Goal: Information Seeking & Learning: Learn about a topic

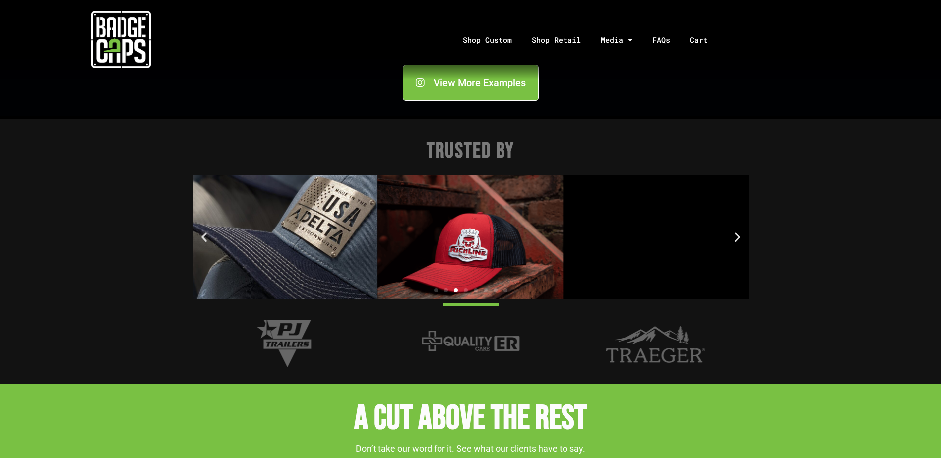
scroll to position [1290, 0]
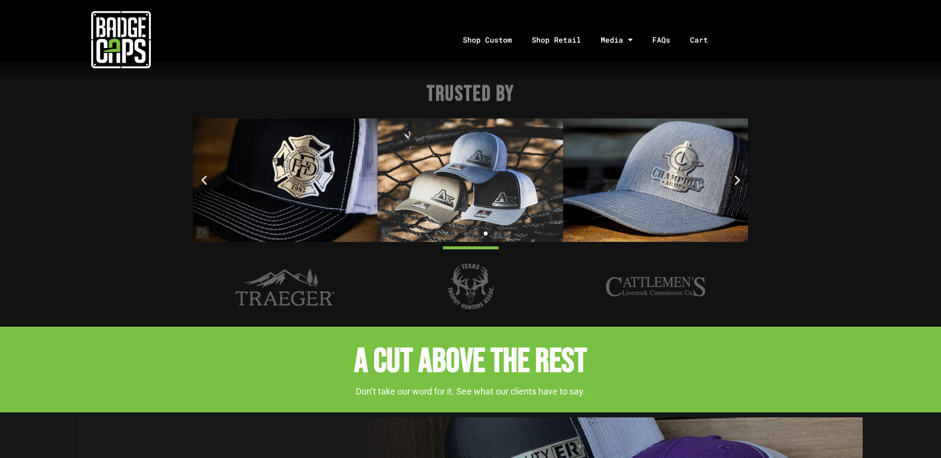
click at [736, 182] on icon "Next slide" at bounding box center [737, 180] width 12 height 12
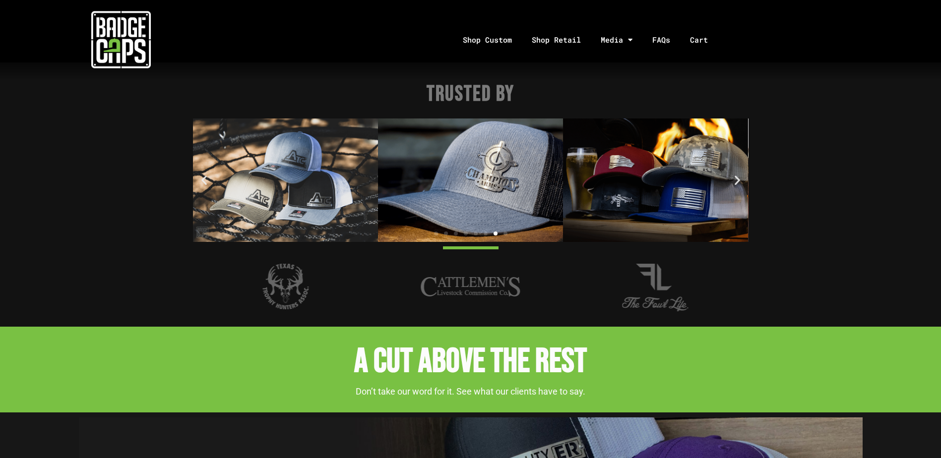
click at [736, 182] on icon "Next slide" at bounding box center [737, 180] width 12 height 12
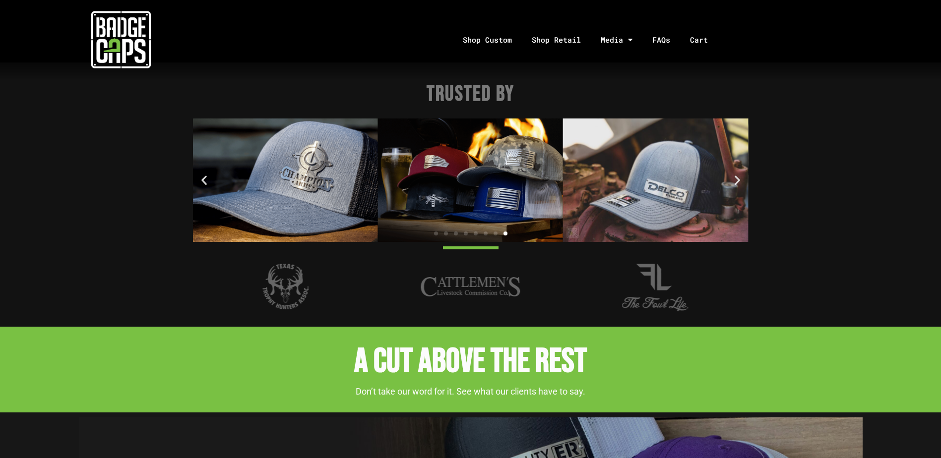
click at [736, 182] on icon "Next slide" at bounding box center [737, 180] width 12 height 12
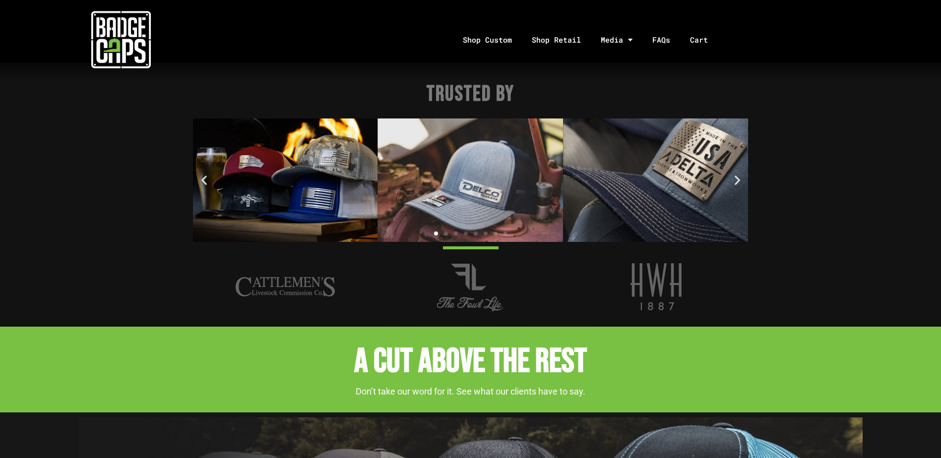
click at [315, 196] on img "1 / 8" at bounding box center [284, 181] width 185 height 124
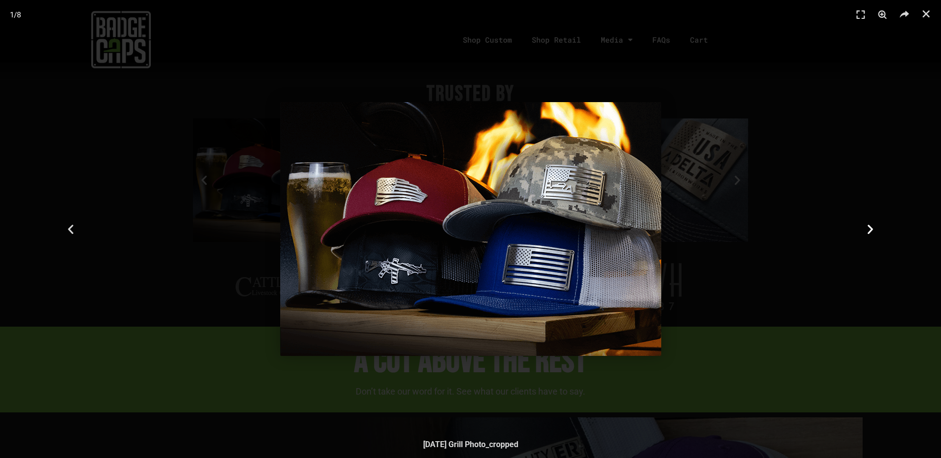
click at [870, 220] on div "Next" at bounding box center [870, 229] width 141 height 458
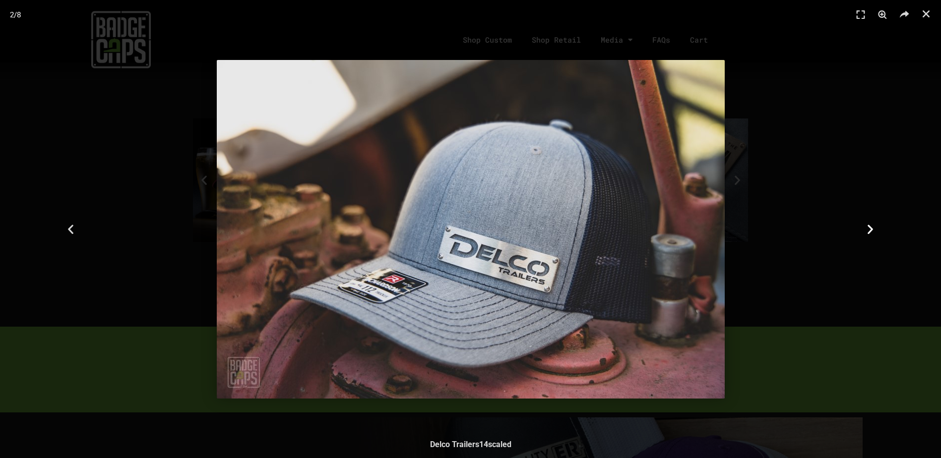
click at [870, 220] on div "Next" at bounding box center [870, 229] width 141 height 458
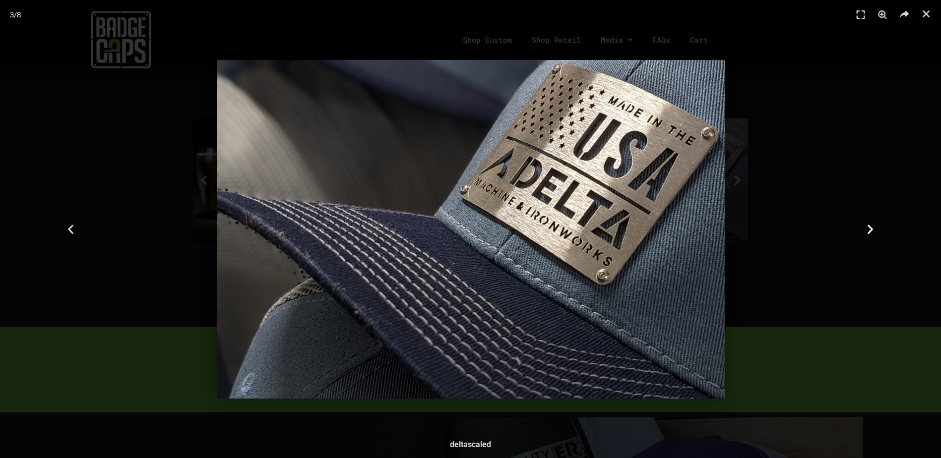
click at [870, 220] on div "Next" at bounding box center [870, 229] width 141 height 458
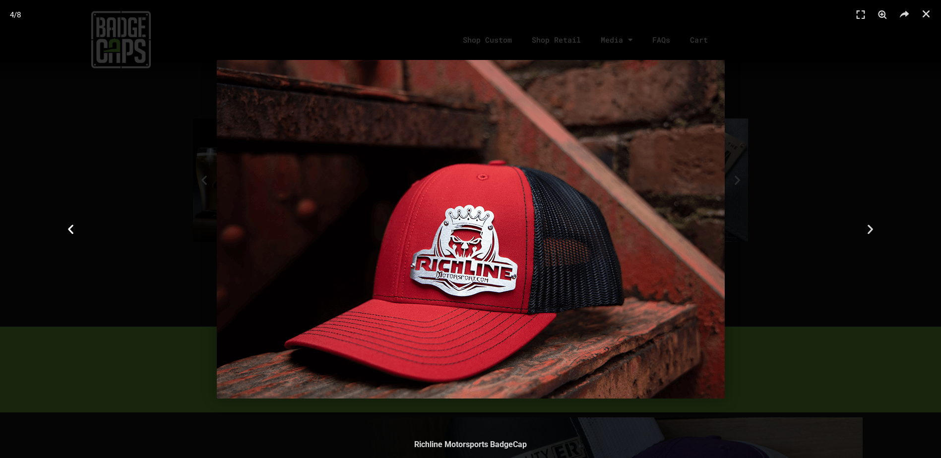
click at [69, 223] on icon "Previous slide" at bounding box center [70, 229] width 12 height 12
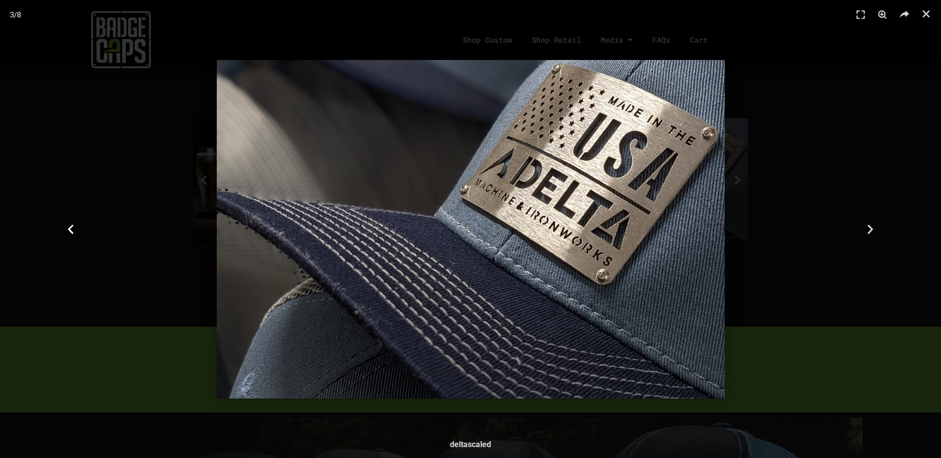
click at [67, 226] on icon "Previous slide" at bounding box center [70, 229] width 12 height 12
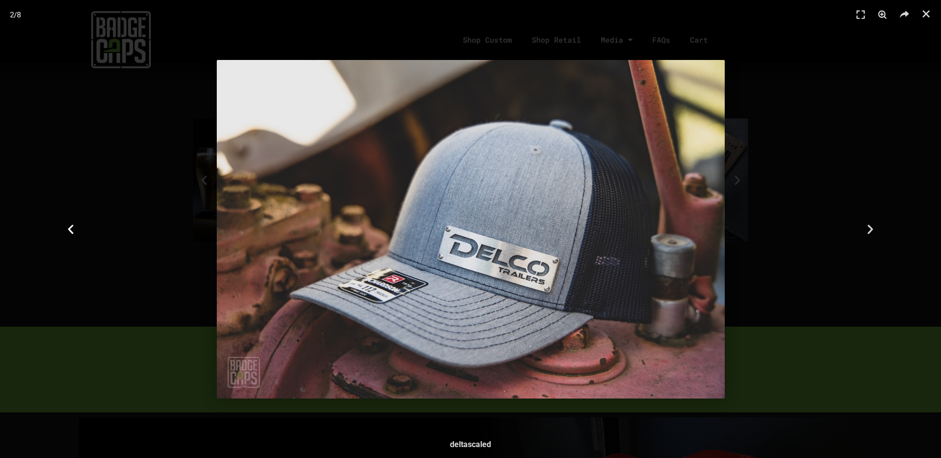
click at [68, 226] on icon "Previous slide" at bounding box center [70, 229] width 12 height 12
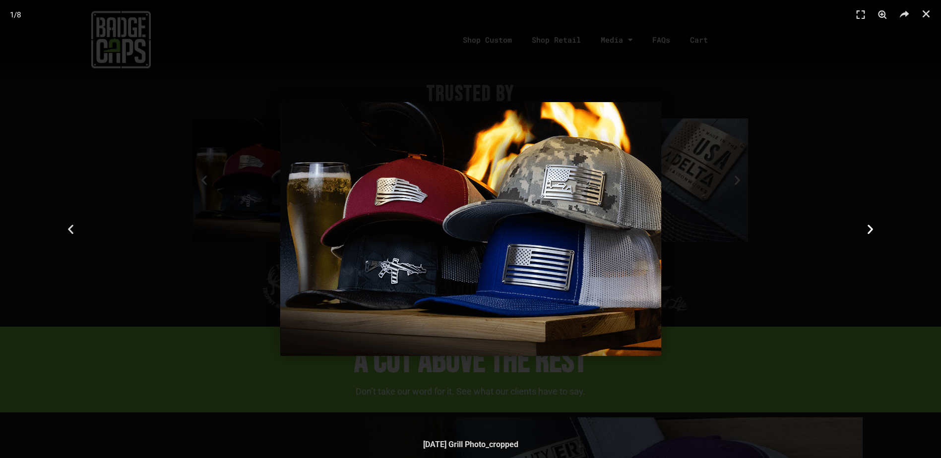
click at [888, 224] on div "Next" at bounding box center [870, 229] width 141 height 458
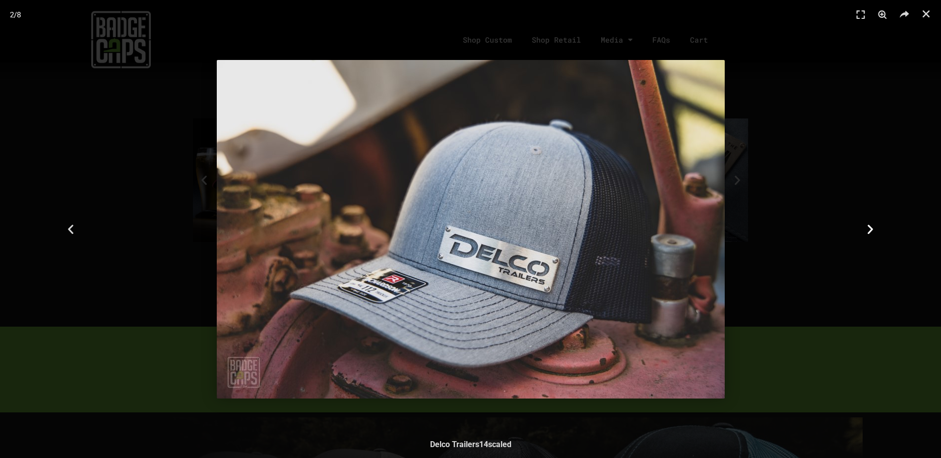
click at [888, 224] on div "Next" at bounding box center [870, 229] width 141 height 458
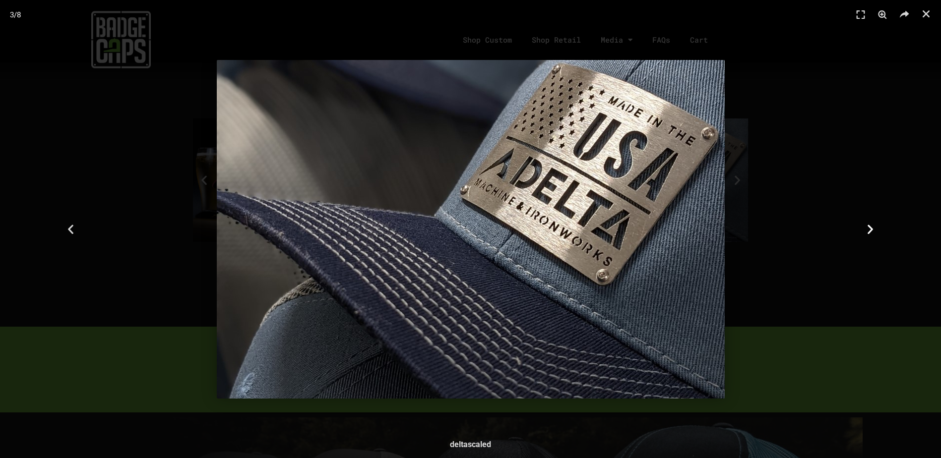
click at [888, 224] on div "Next" at bounding box center [870, 229] width 141 height 458
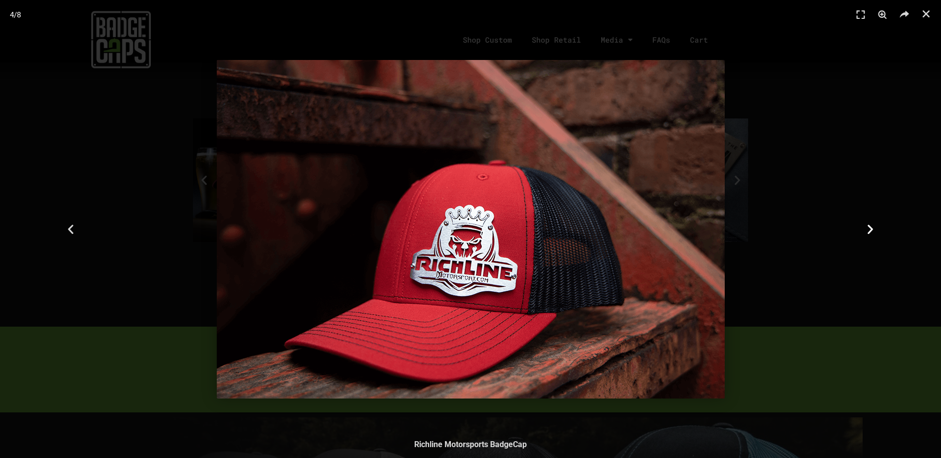
click at [888, 224] on div "Next" at bounding box center [870, 229] width 141 height 458
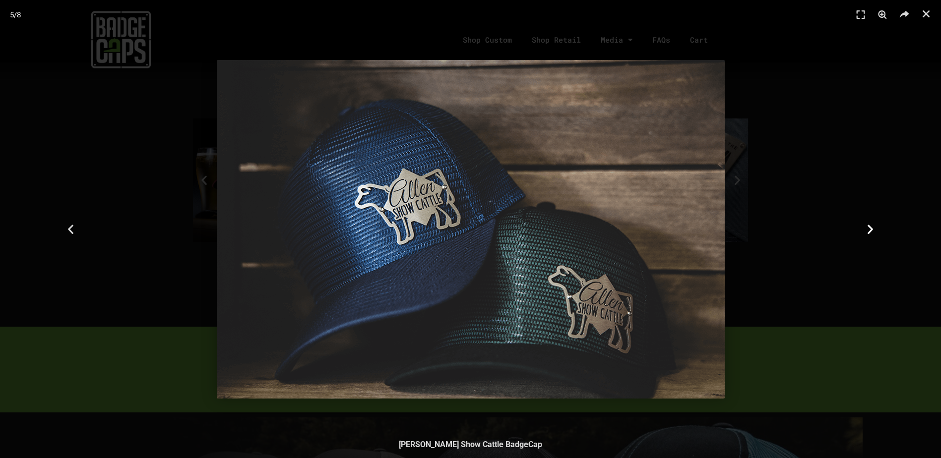
click at [888, 224] on div "Next" at bounding box center [870, 229] width 141 height 458
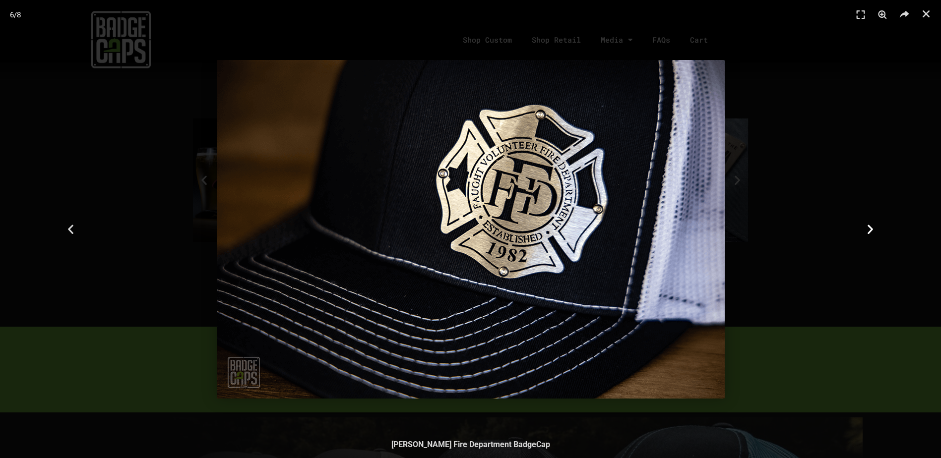
click at [888, 224] on div "Next" at bounding box center [870, 229] width 141 height 458
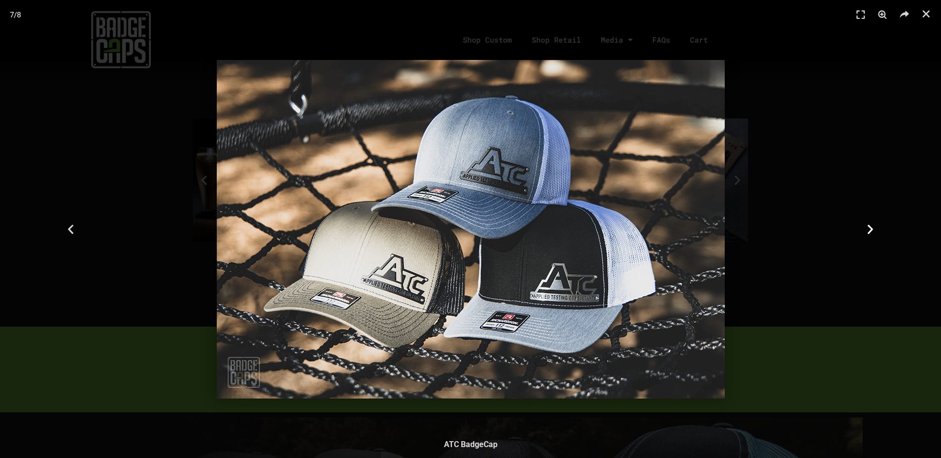
click at [888, 224] on div "Next" at bounding box center [870, 229] width 141 height 458
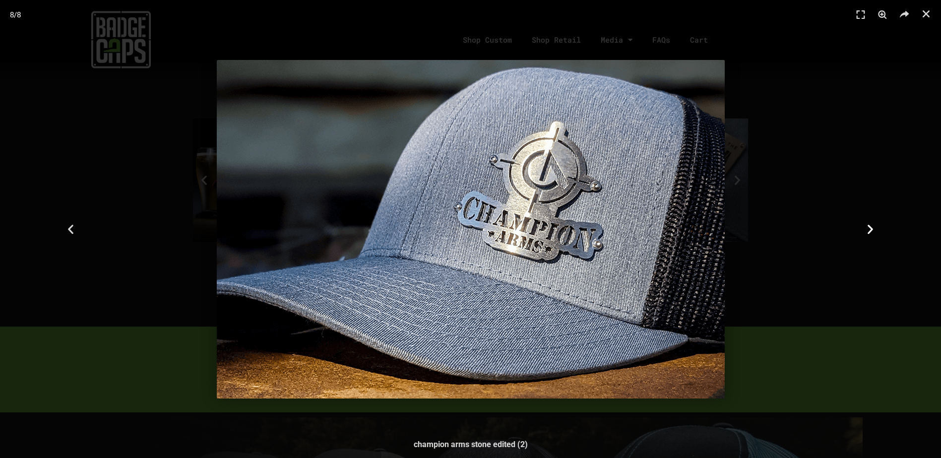
click at [888, 224] on div "Next" at bounding box center [870, 229] width 141 height 458
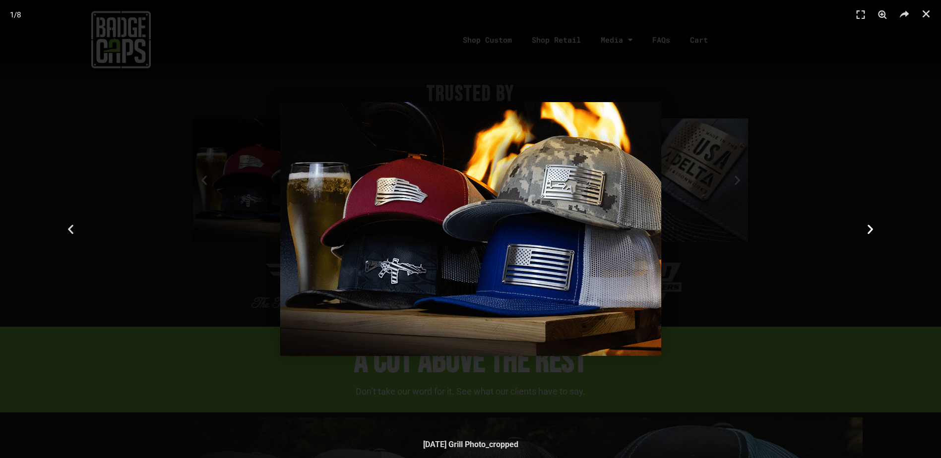
click at [888, 224] on div "Next" at bounding box center [870, 229] width 141 height 458
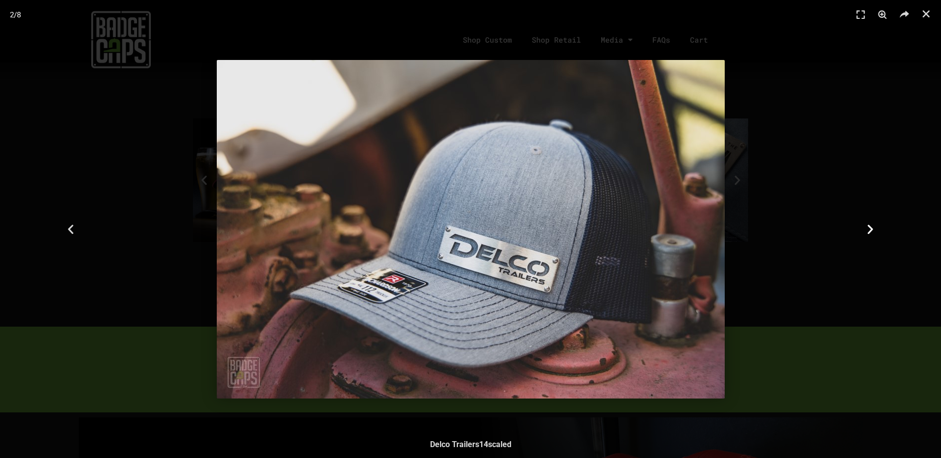
click at [888, 224] on div "Next" at bounding box center [870, 229] width 141 height 458
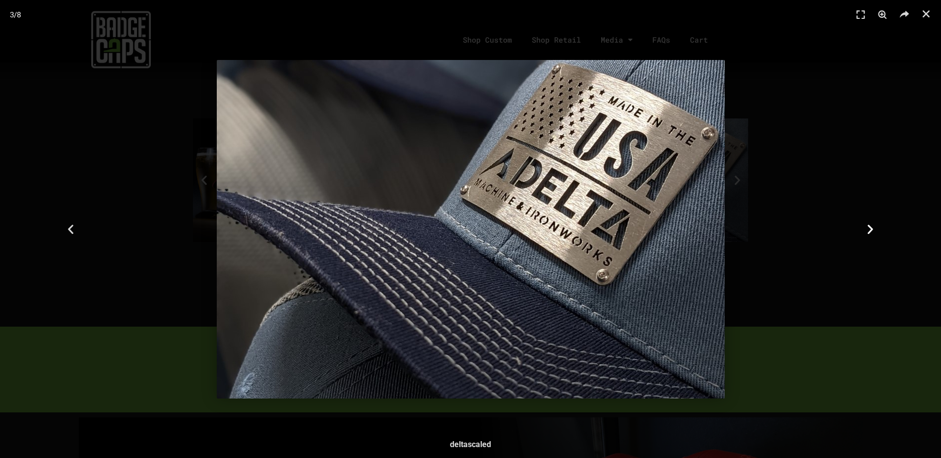
click at [888, 224] on div "Next" at bounding box center [870, 229] width 141 height 458
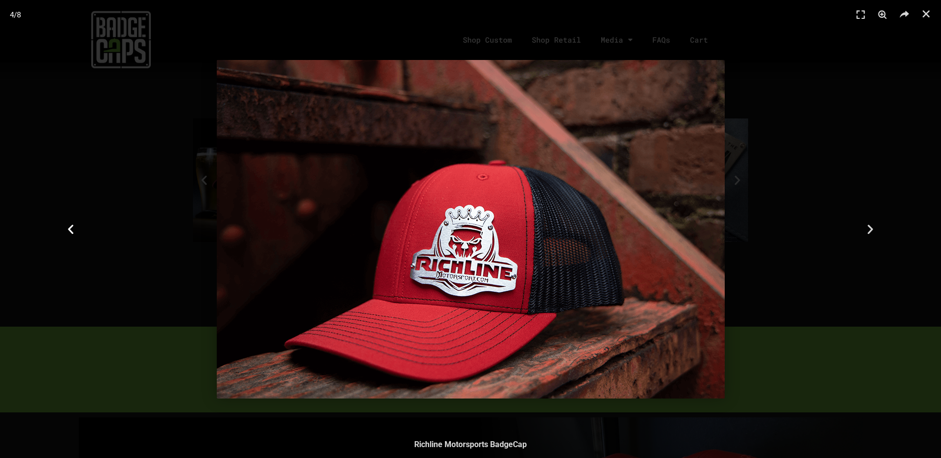
click at [62, 224] on div "Previous" at bounding box center [70, 229] width 141 height 458
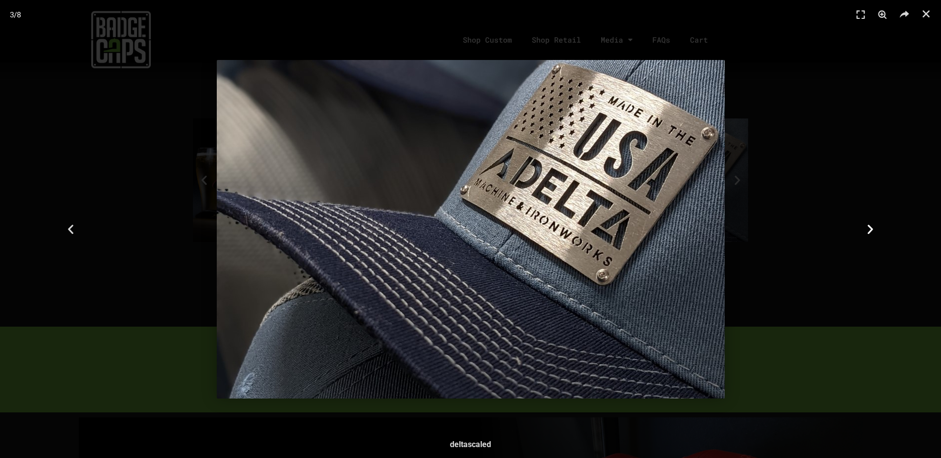
click at [860, 230] on div "Next" at bounding box center [870, 229] width 141 height 458
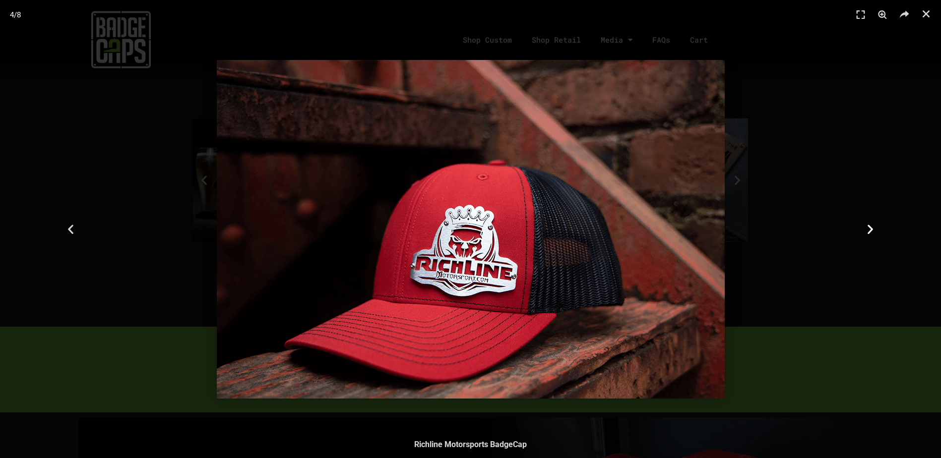
click at [860, 230] on div "Next" at bounding box center [870, 229] width 141 height 458
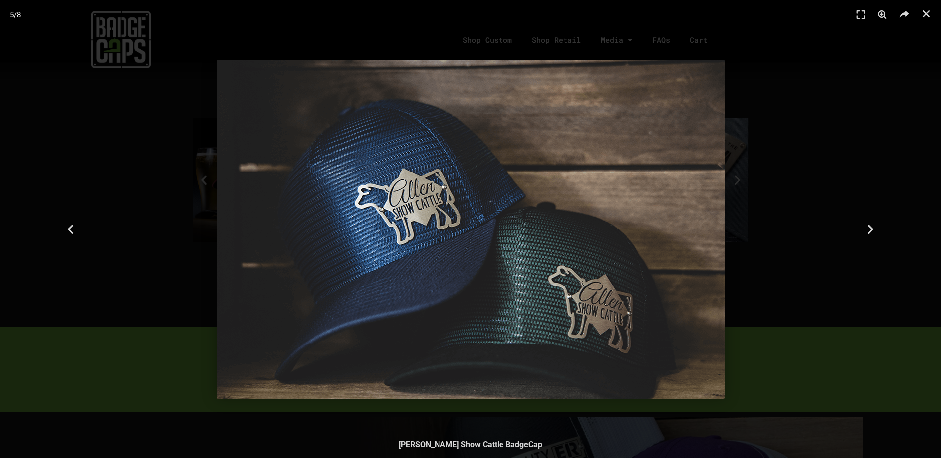
click at [918, 19] on header "5 / 8" at bounding box center [470, 15] width 941 height 30
click at [923, 13] on icon "Close (Esc)" at bounding box center [926, 14] width 10 height 10
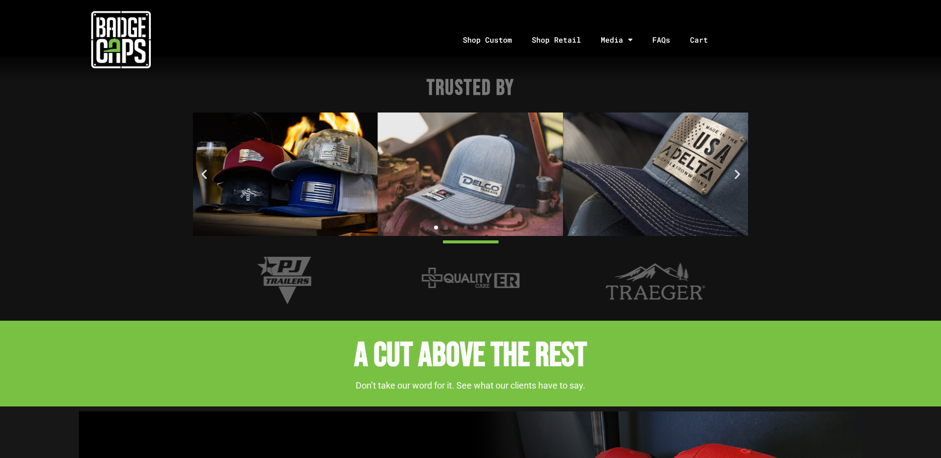
scroll to position [1207, 0]
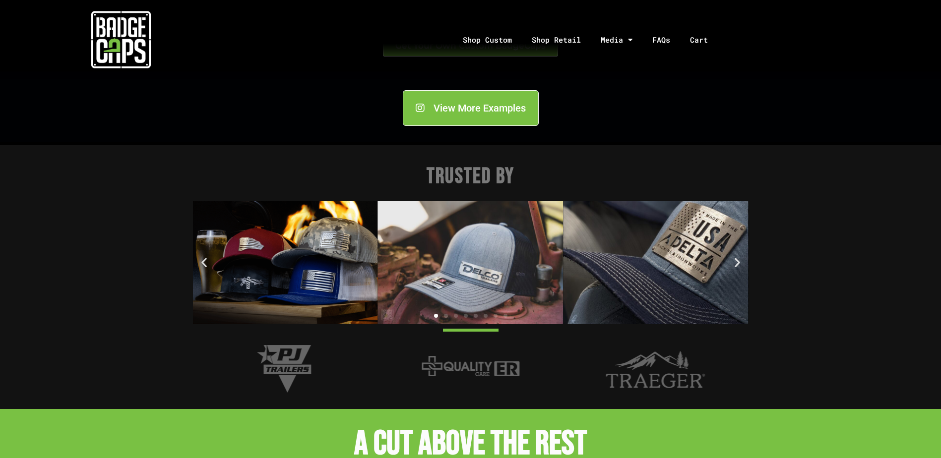
click at [682, 248] on img "3 / 8" at bounding box center [655, 263] width 185 height 124
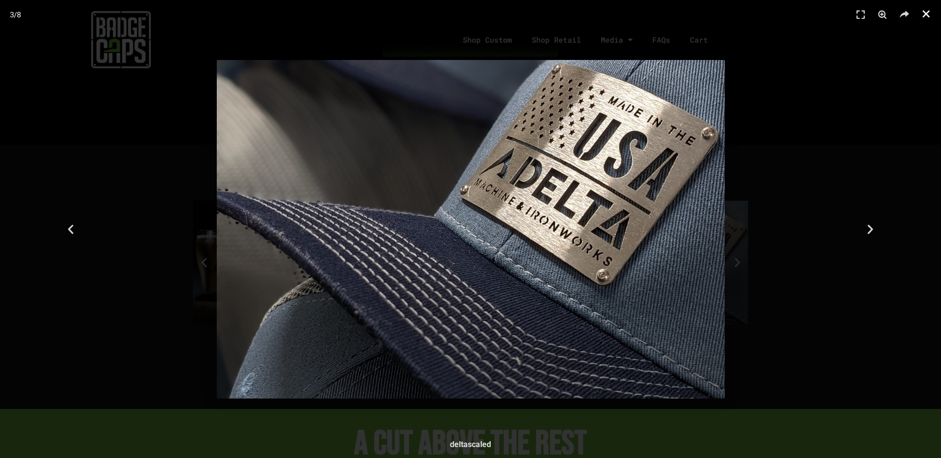
click at [926, 18] on icon "Close (Esc)" at bounding box center [926, 14] width 10 height 10
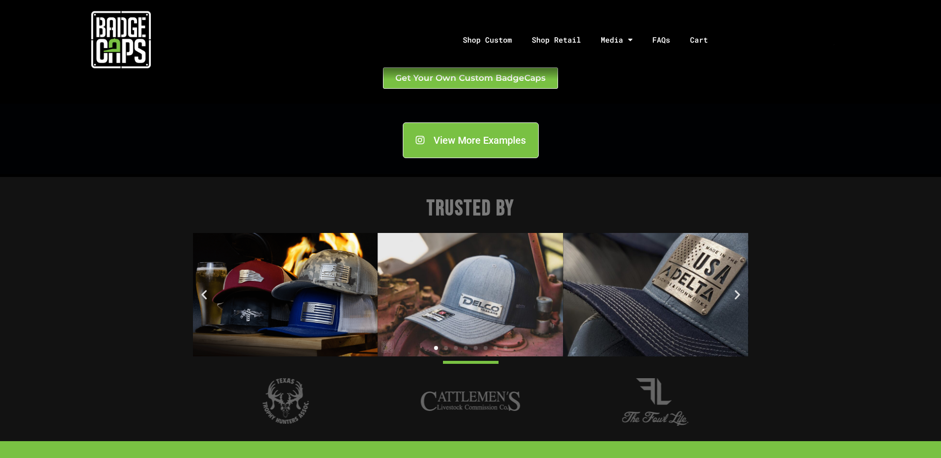
scroll to position [1158, 0]
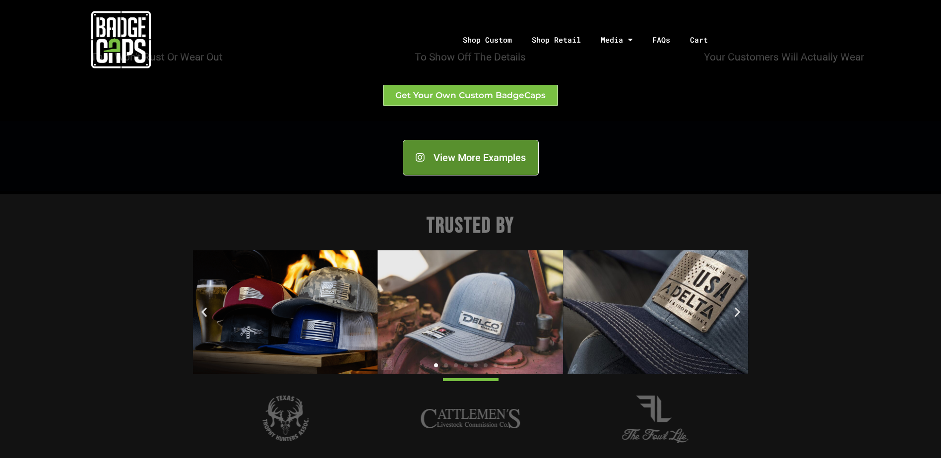
click at [459, 166] on link "View More Examples" at bounding box center [471, 158] width 136 height 36
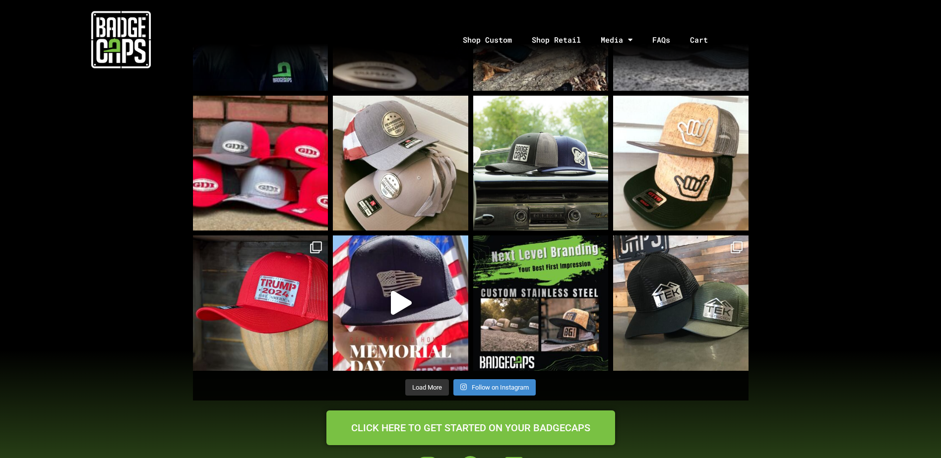
scroll to position [744, 0]
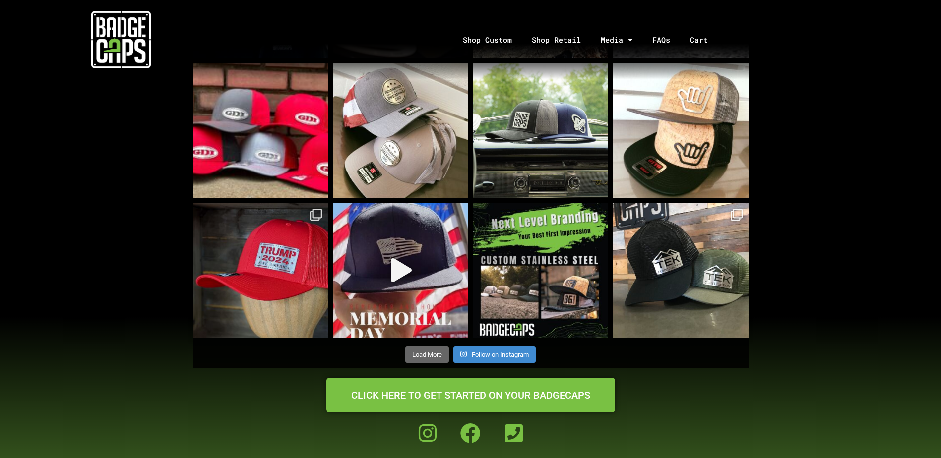
click at [414, 358] on span "Load More" at bounding box center [427, 354] width 30 height 7
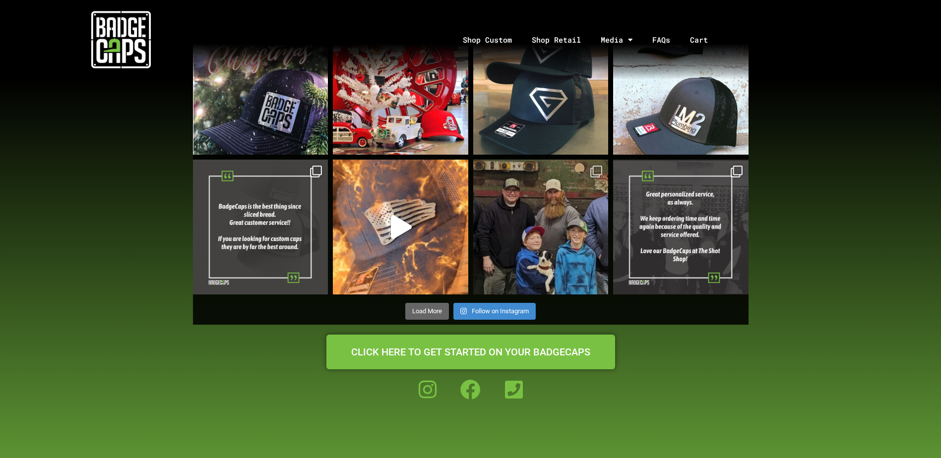
scroll to position [1538, 0]
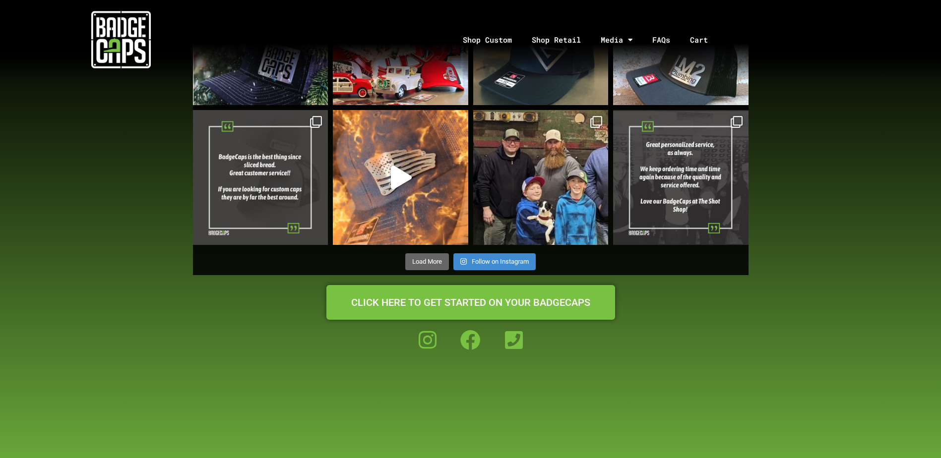
click at [442, 257] on button "Load More" at bounding box center [427, 262] width 44 height 17
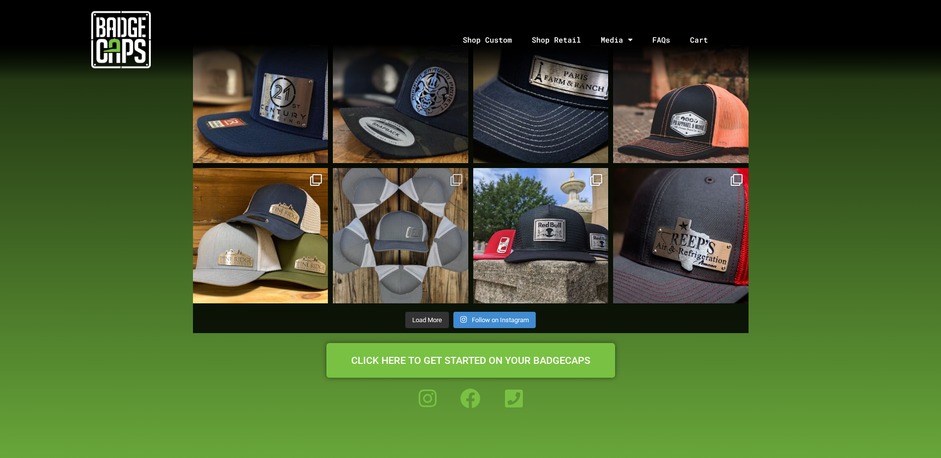
scroll to position [2183, 0]
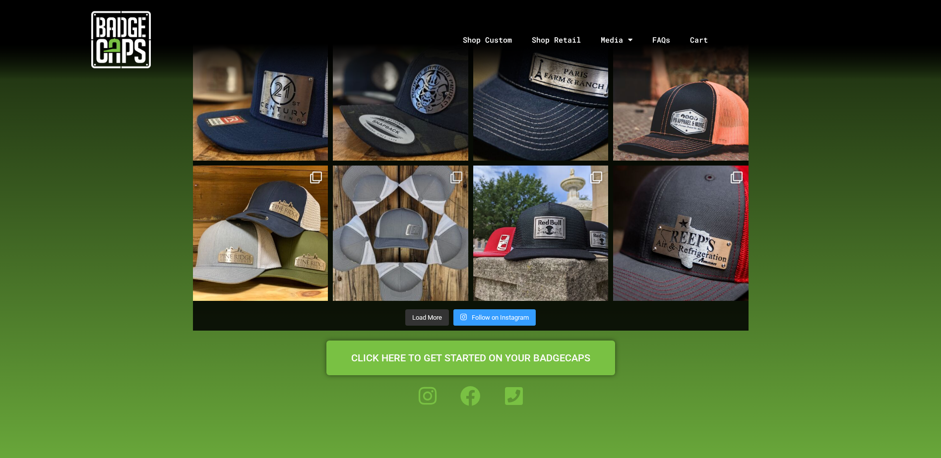
click at [506, 318] on span "Follow on Instagram" at bounding box center [500, 317] width 57 height 7
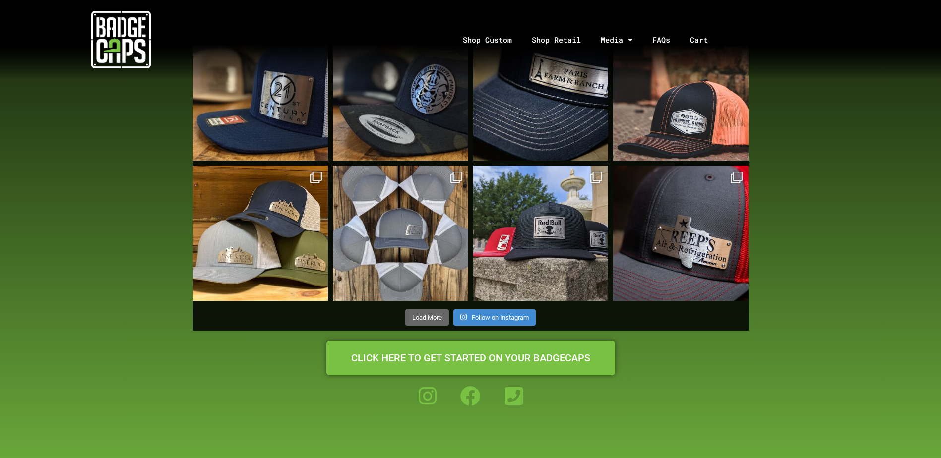
click at [407, 315] on button "Load More" at bounding box center [427, 318] width 44 height 17
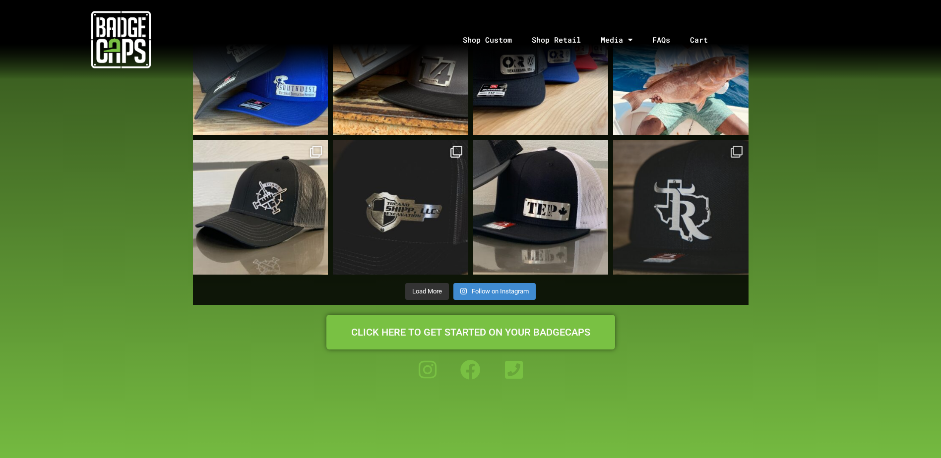
scroll to position [2927, 0]
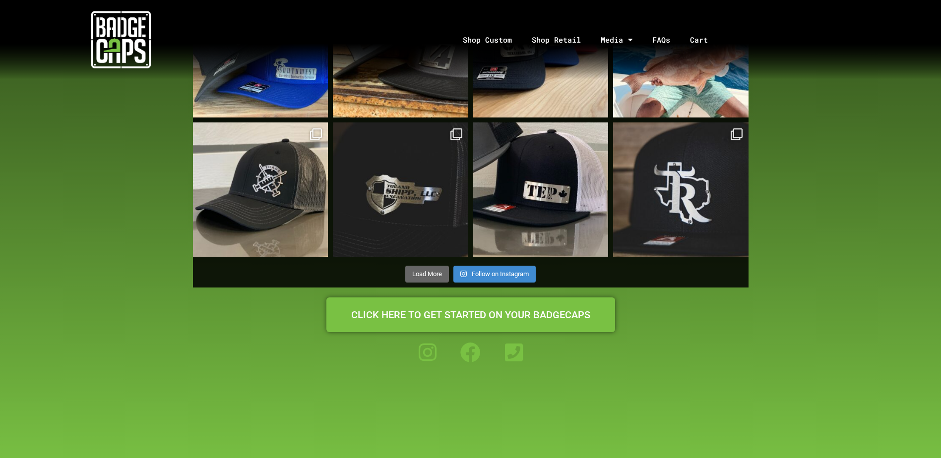
click at [436, 281] on button "Load More" at bounding box center [427, 274] width 44 height 17
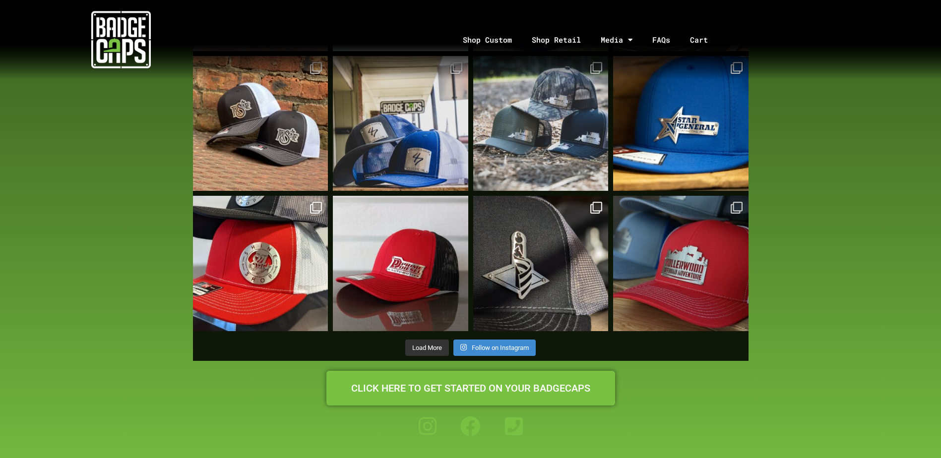
scroll to position [3572, 0]
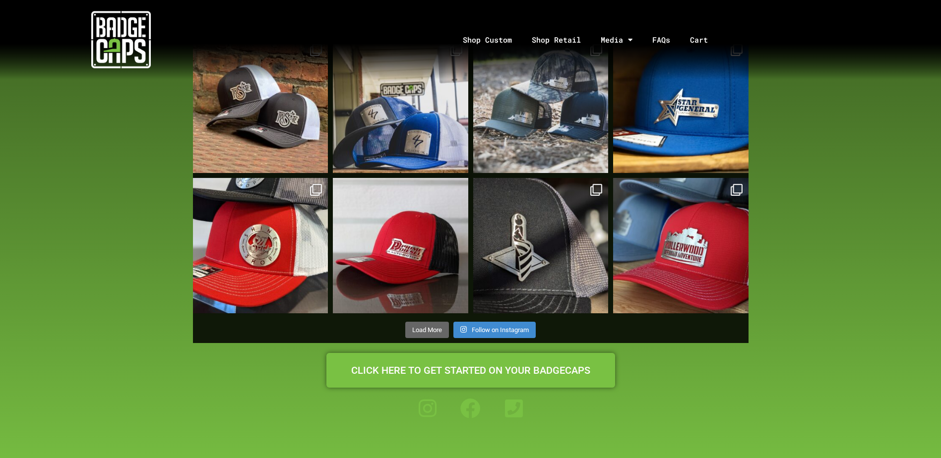
click at [434, 332] on span "Load More" at bounding box center [427, 329] width 30 height 7
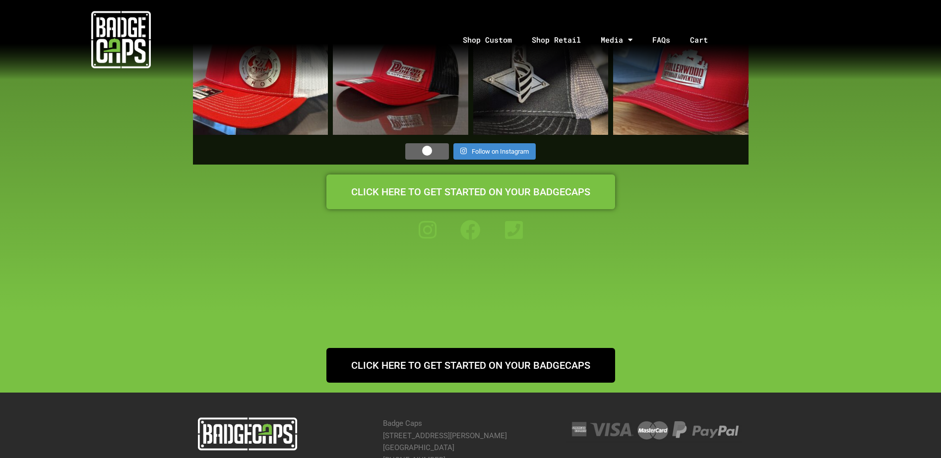
scroll to position [3770, 0]
